Goal: Information Seeking & Learning: Learn about a topic

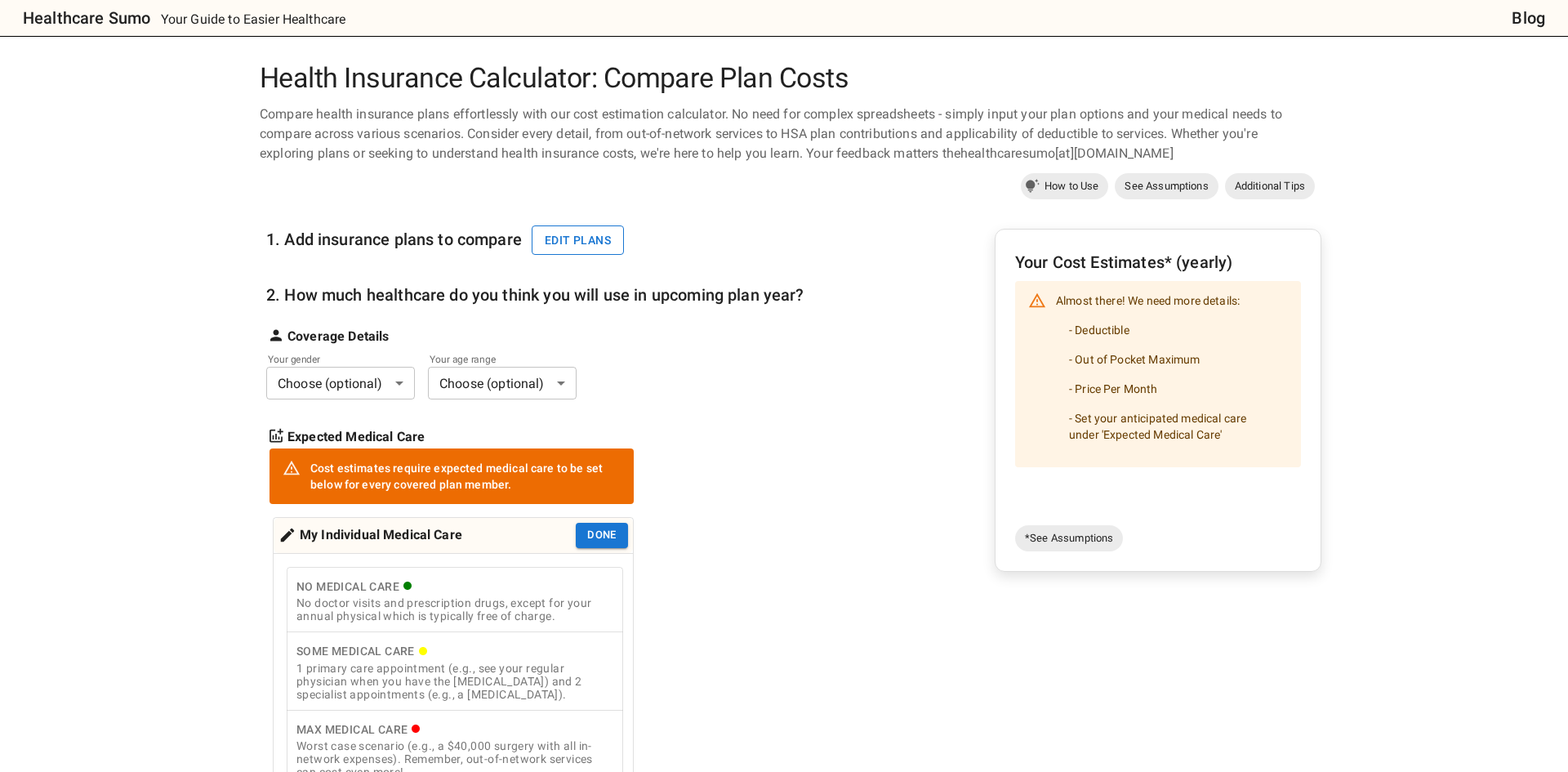
click at [545, 240] on button "Edit plans" at bounding box center [577, 241] width 93 height 30
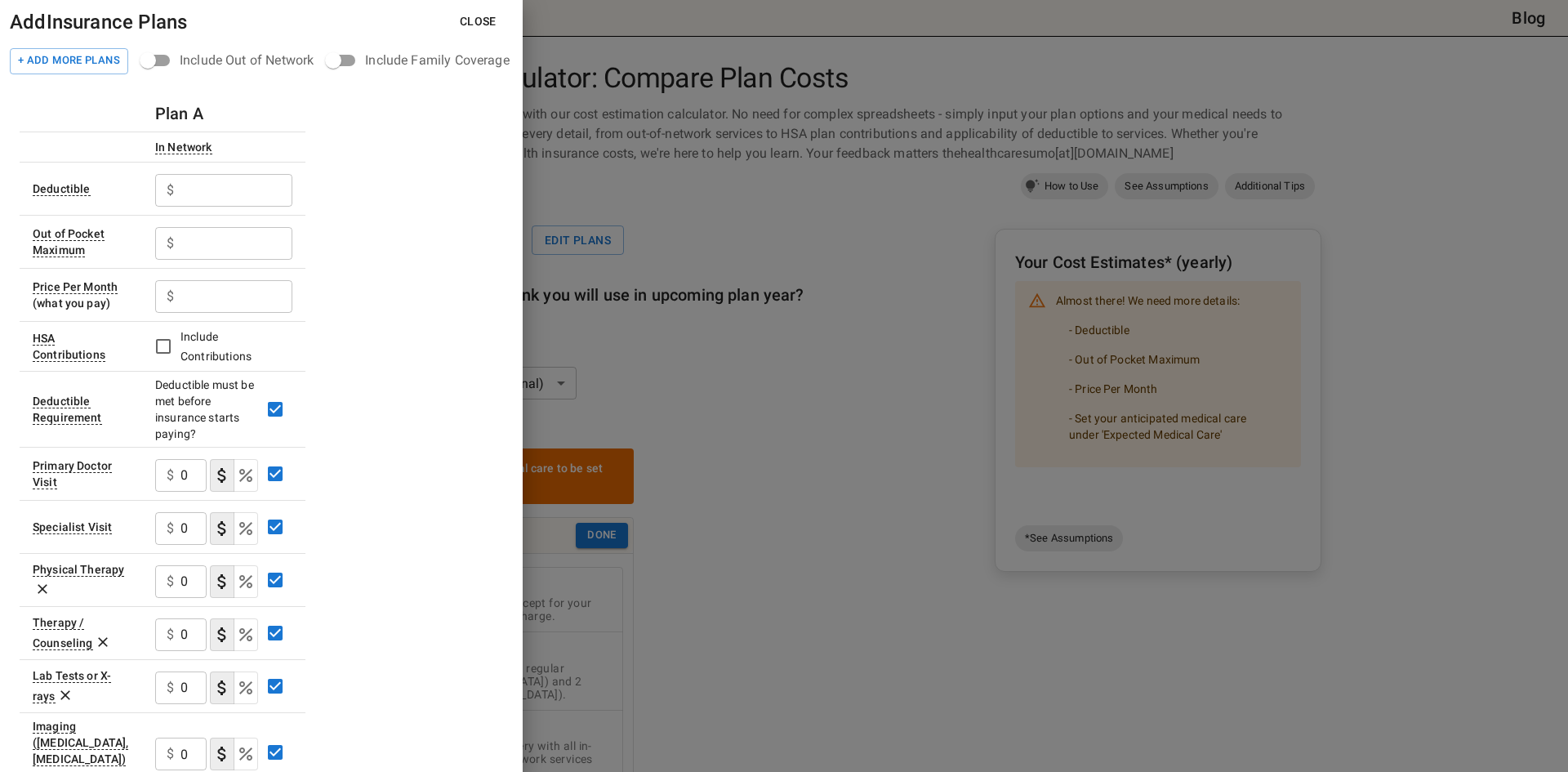
click at [487, 21] on button "Close" at bounding box center [478, 22] width 63 height 30
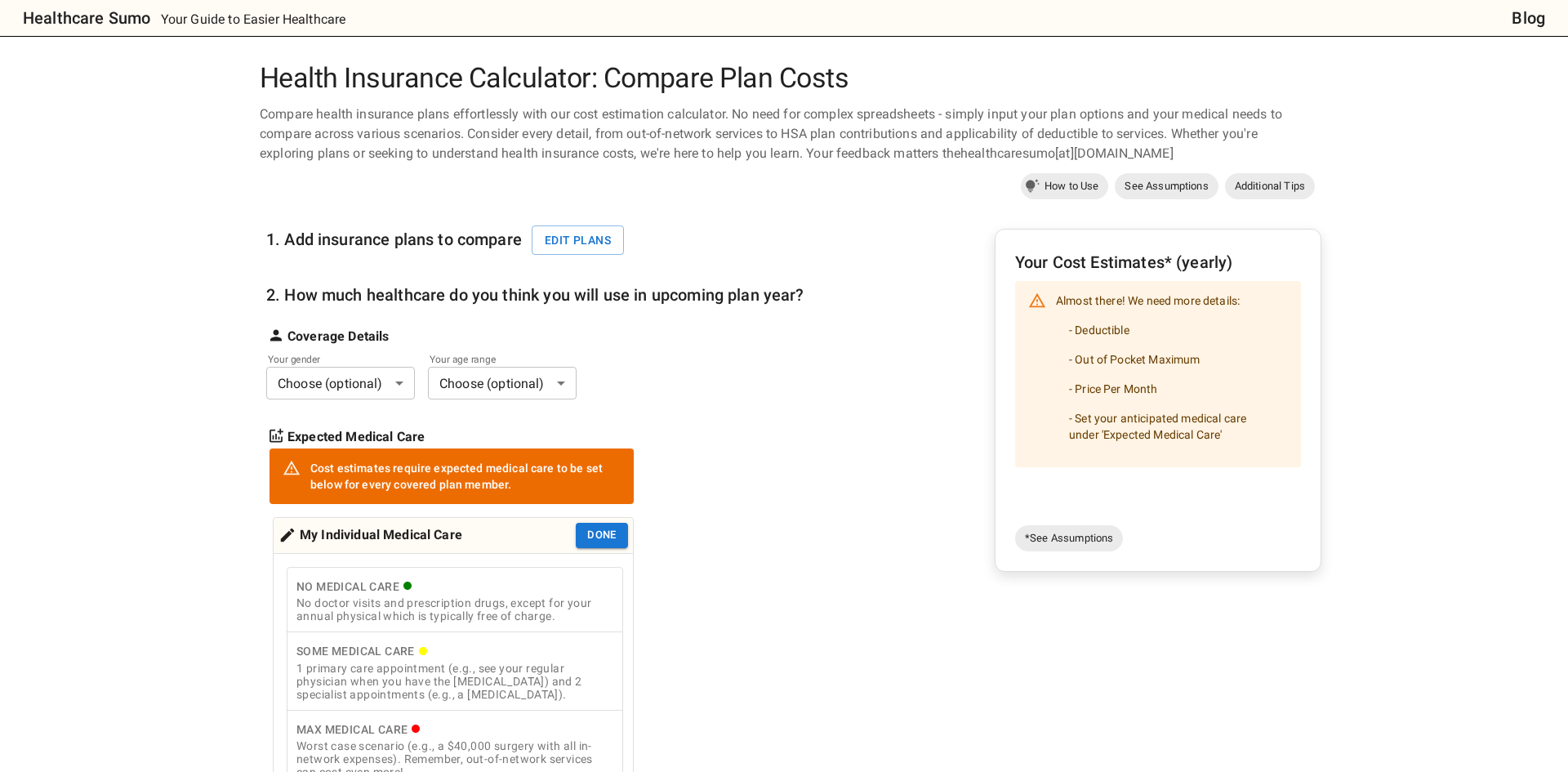
click at [372, 293] on h6 "2. How much healthcare do you think you will use in upcoming plan year?" at bounding box center [535, 294] width 538 height 26
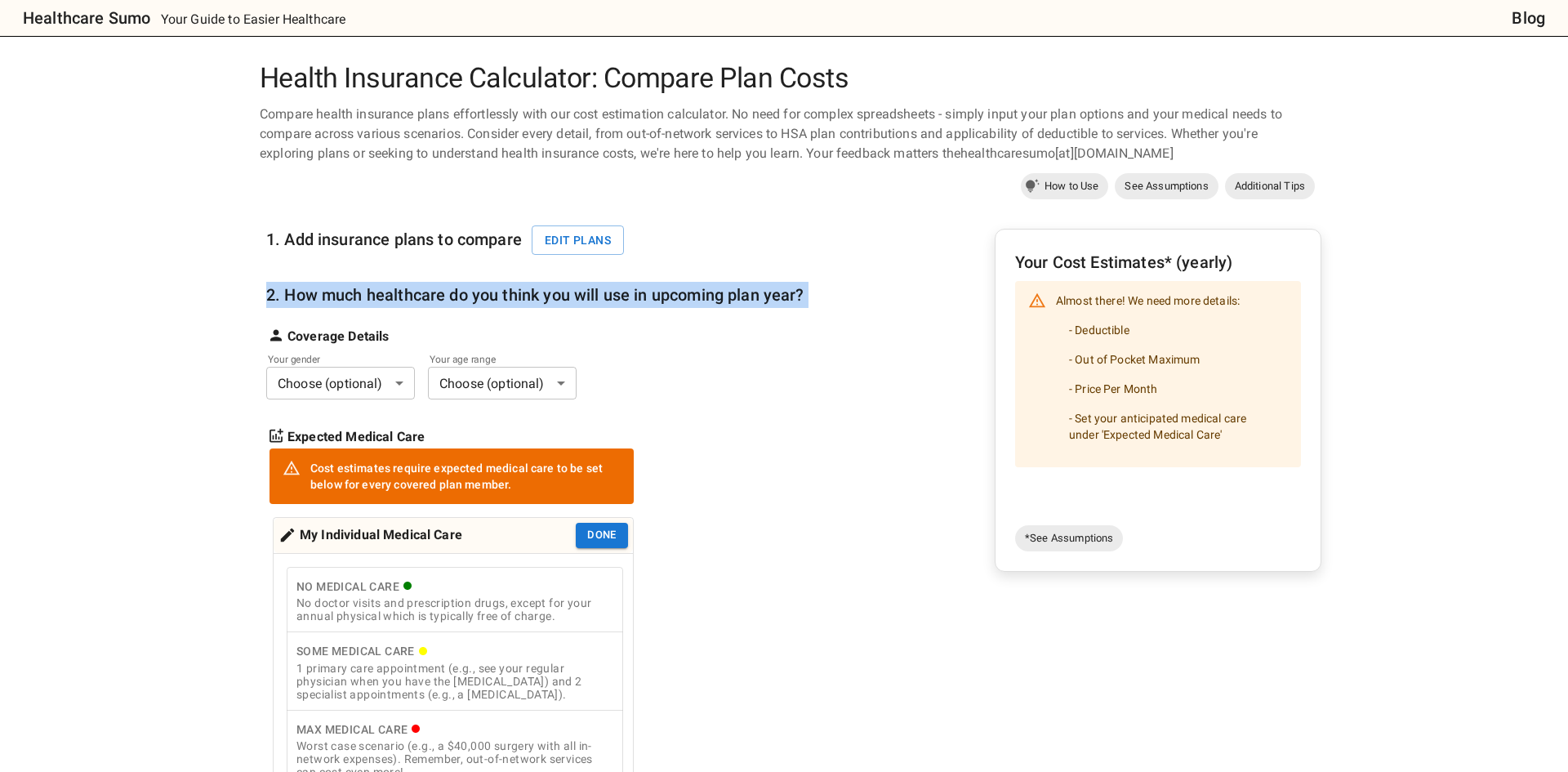
click at [372, 293] on h6 "2. How much healthcare do you think you will use in upcoming plan year?" at bounding box center [535, 294] width 538 height 26
click at [482, 303] on h6 "2. How much healthcare do you think you will use in upcoming plan year?" at bounding box center [535, 294] width 538 height 26
